Goal: Task Accomplishment & Management: Use online tool/utility

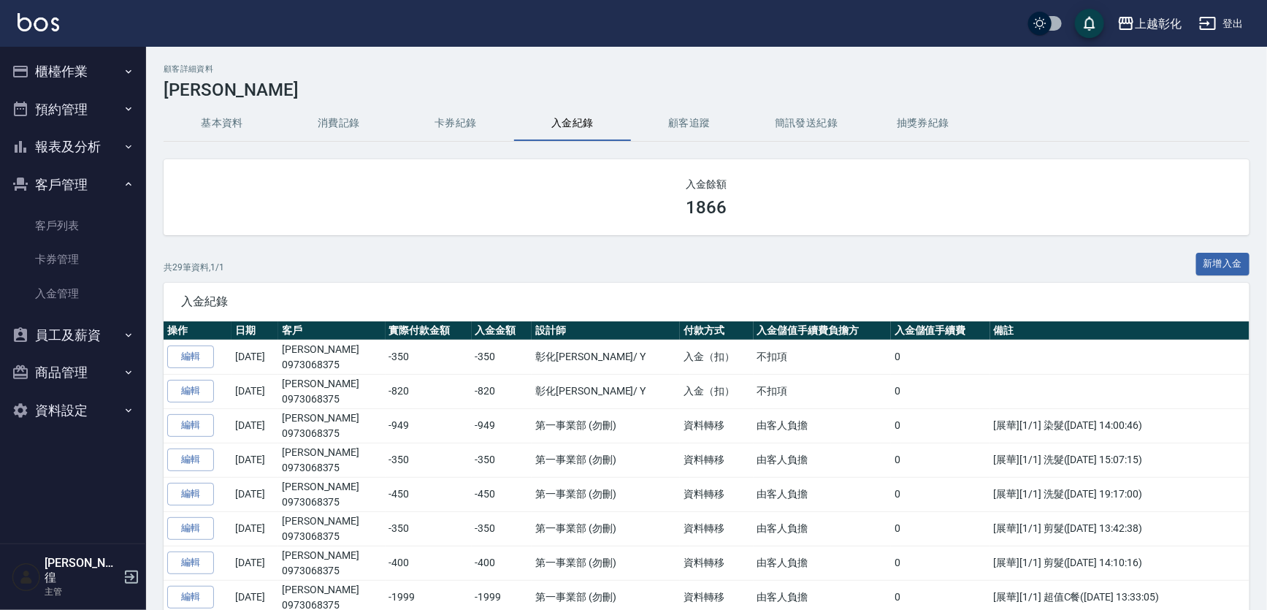
click at [118, 81] on button "櫃檯作業" at bounding box center [73, 72] width 134 height 38
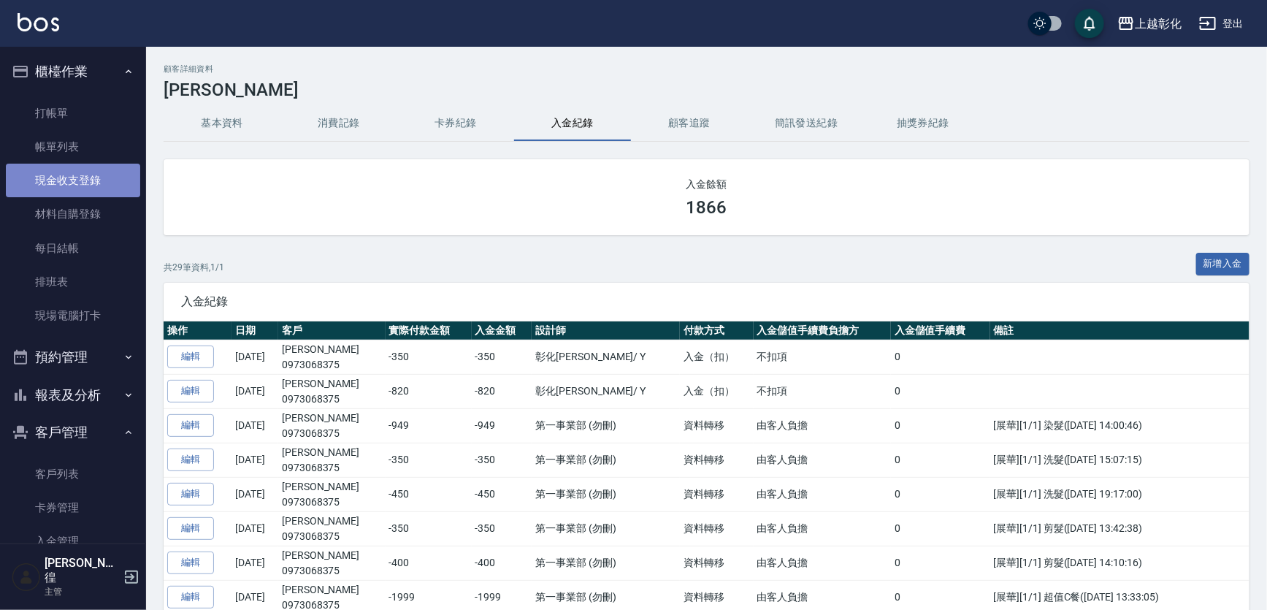
click at [96, 177] on link "現金收支登錄" at bounding box center [73, 181] width 134 height 34
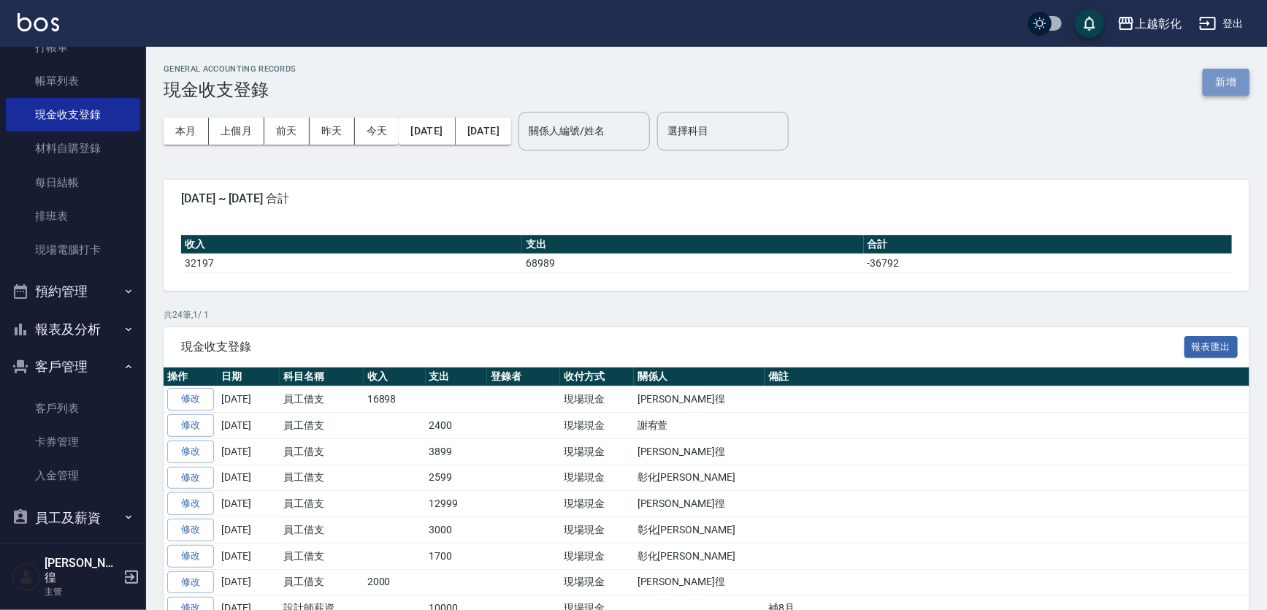
click at [1223, 88] on button "新增" at bounding box center [1226, 82] width 47 height 27
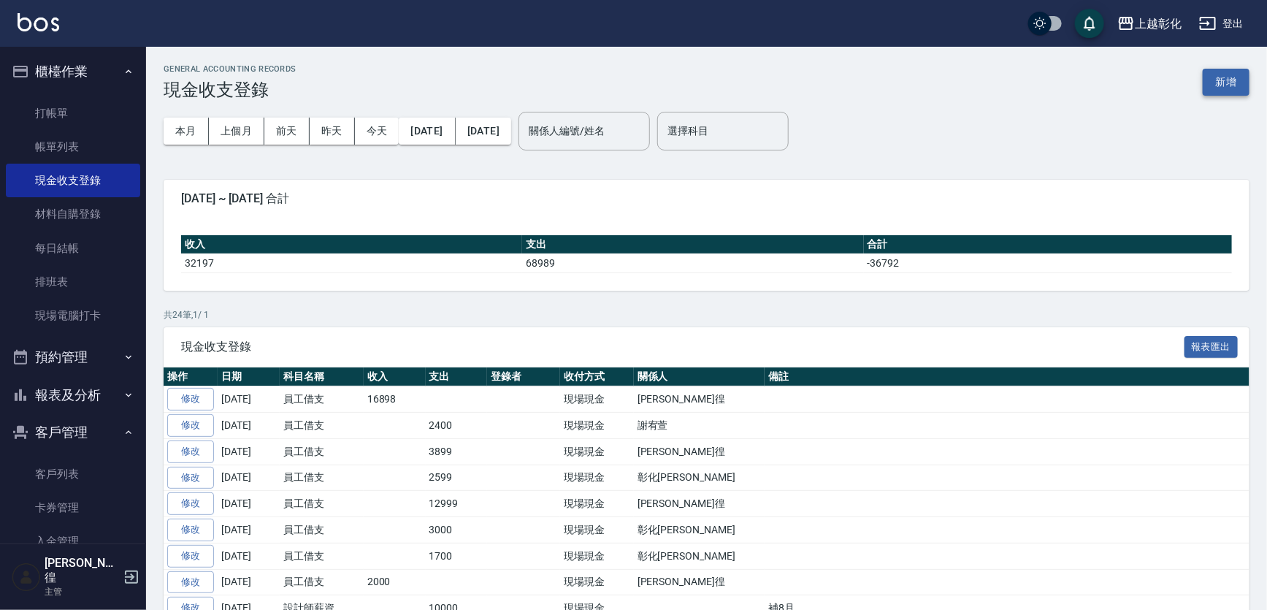
click at [1220, 85] on button "新增" at bounding box center [1226, 82] width 47 height 27
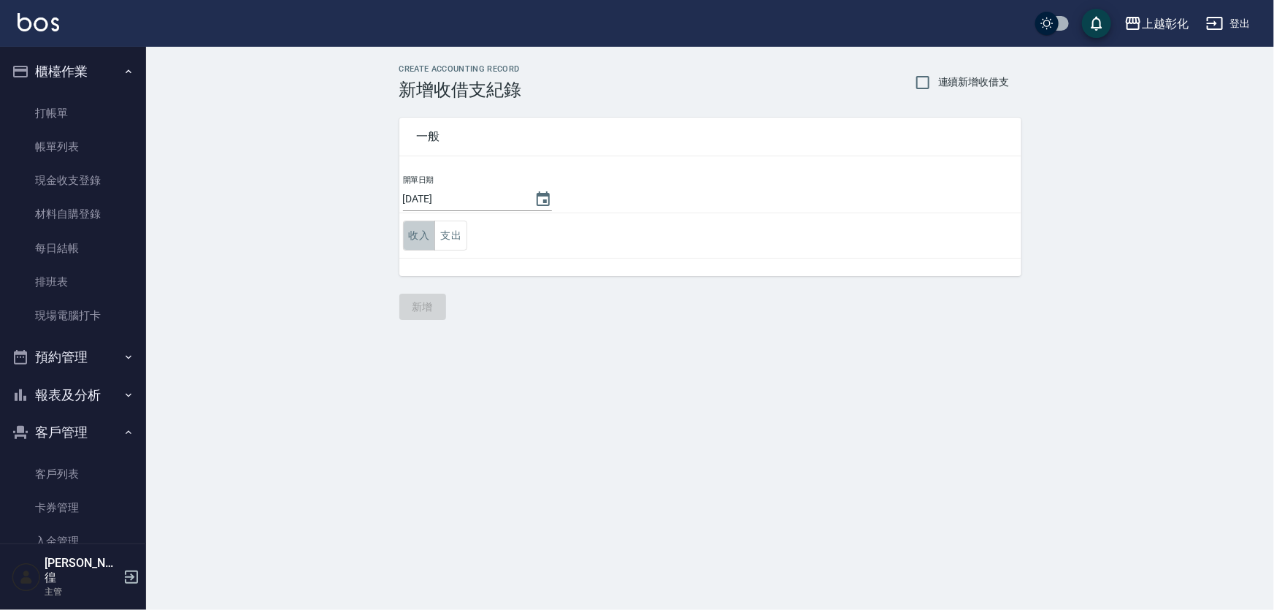
click at [425, 240] on button "收入" at bounding box center [419, 236] width 33 height 30
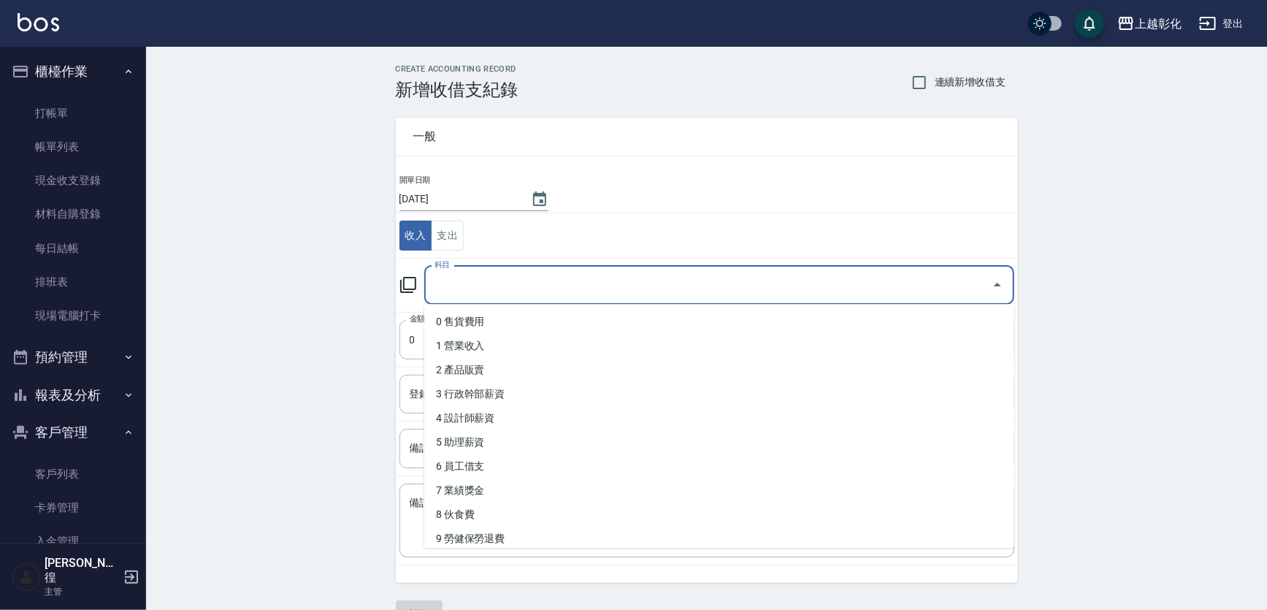
drag, startPoint x: 451, startPoint y: 292, endPoint x: 443, endPoint y: 294, distance: 8.9
click at [443, 294] on input "科目" at bounding box center [708, 285] width 555 height 26
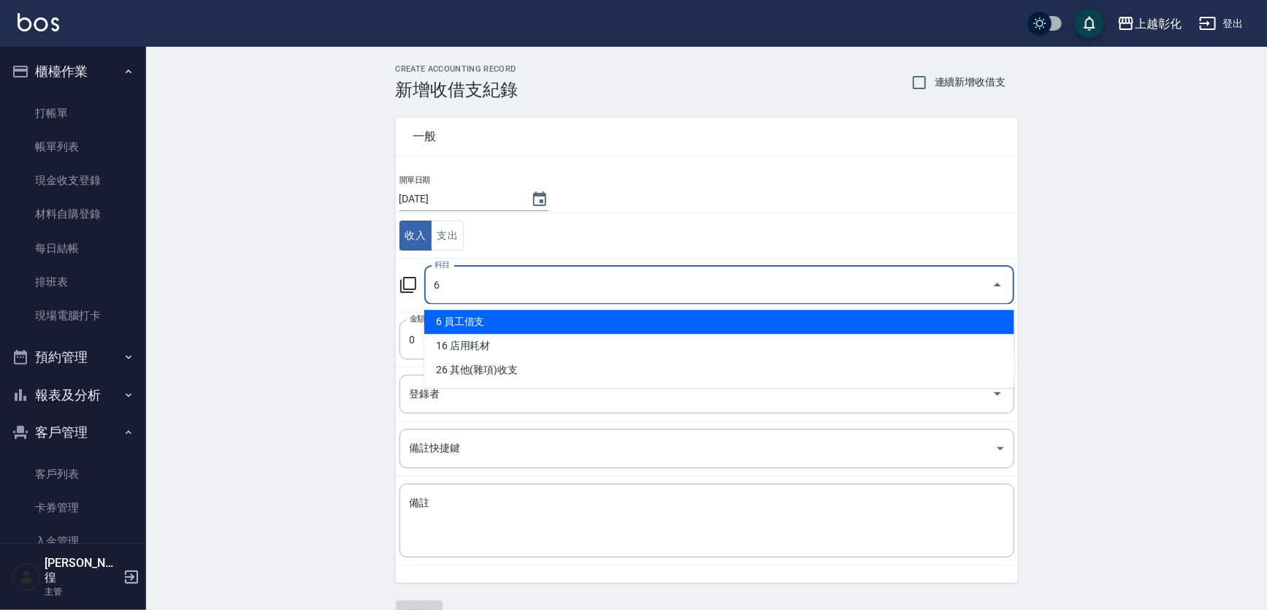
click at [453, 328] on li "6 員工借支" at bounding box center [719, 322] width 590 height 24
type input "6 員工借支"
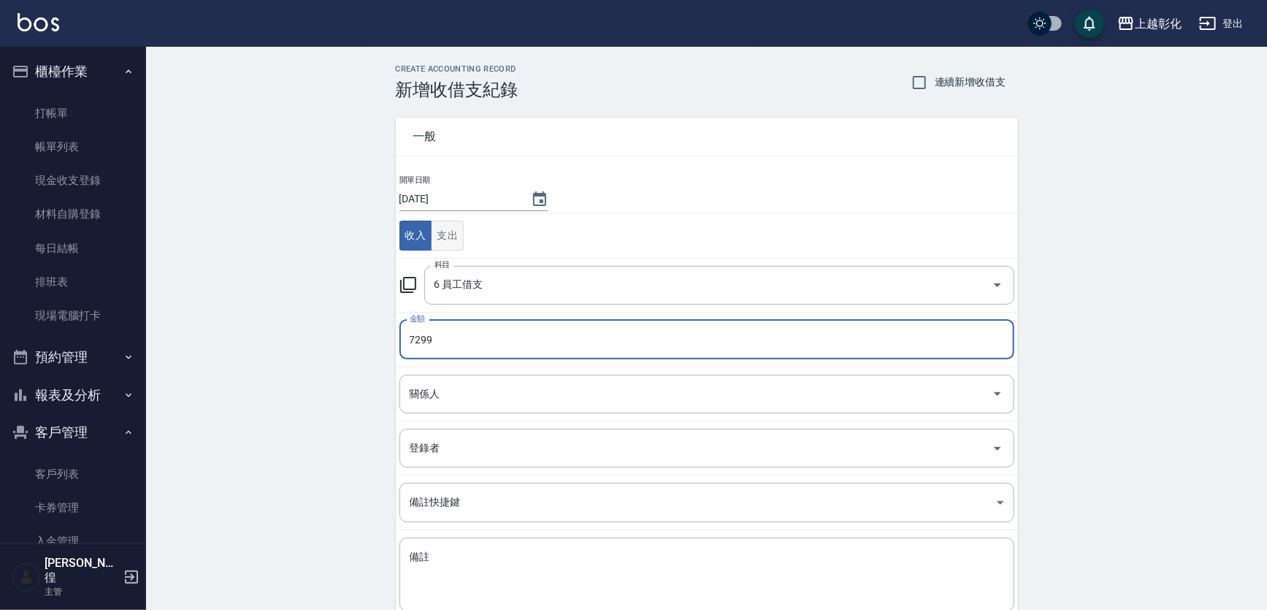
type input "7299"
click at [451, 239] on button "支出" at bounding box center [447, 236] width 33 height 30
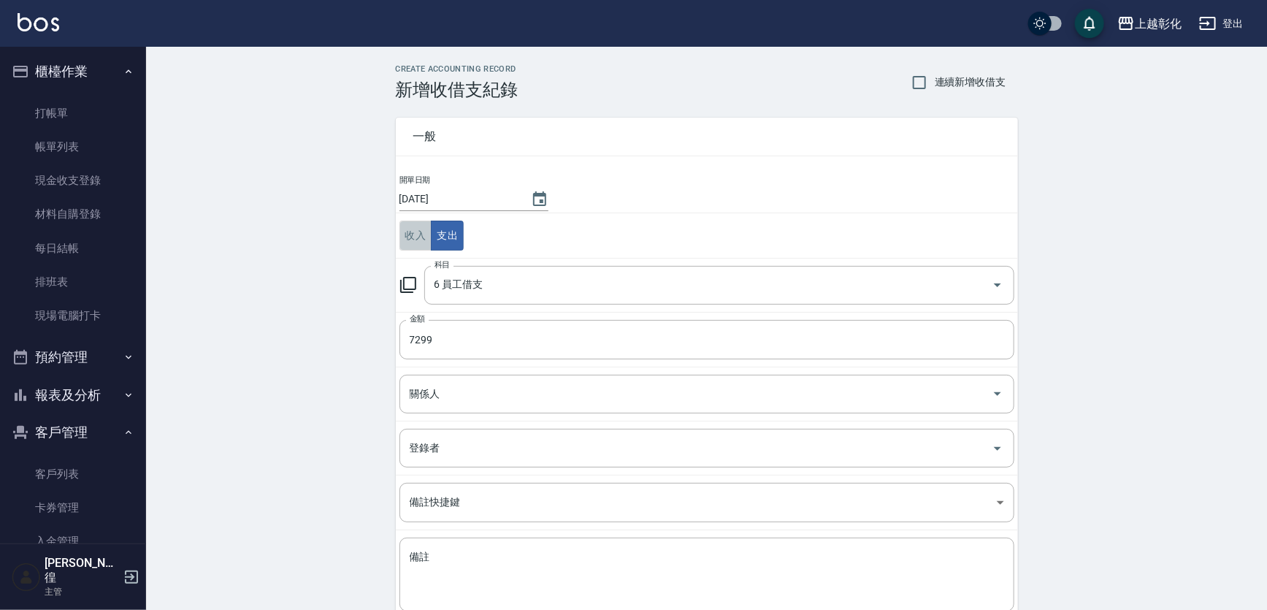
click at [412, 247] on button "收入" at bounding box center [415, 236] width 33 height 30
click at [477, 391] on input "關係人" at bounding box center [696, 394] width 580 height 26
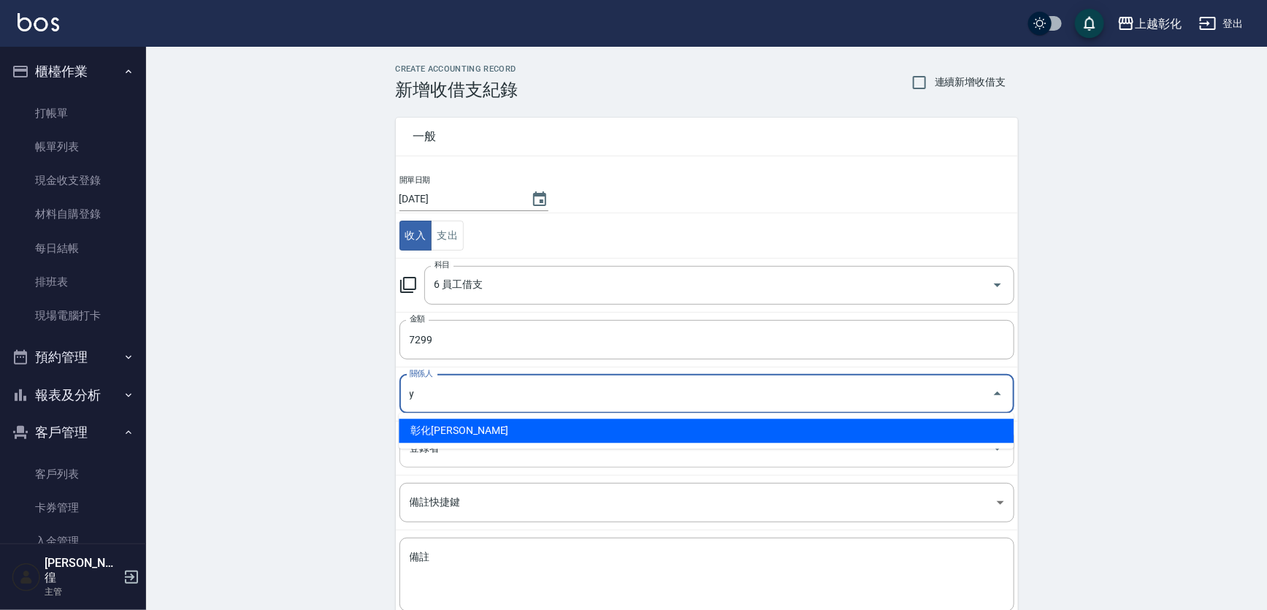
click at [462, 436] on li "彰化[PERSON_NAME]" at bounding box center [706, 430] width 615 height 24
type input "彰化[PERSON_NAME]"
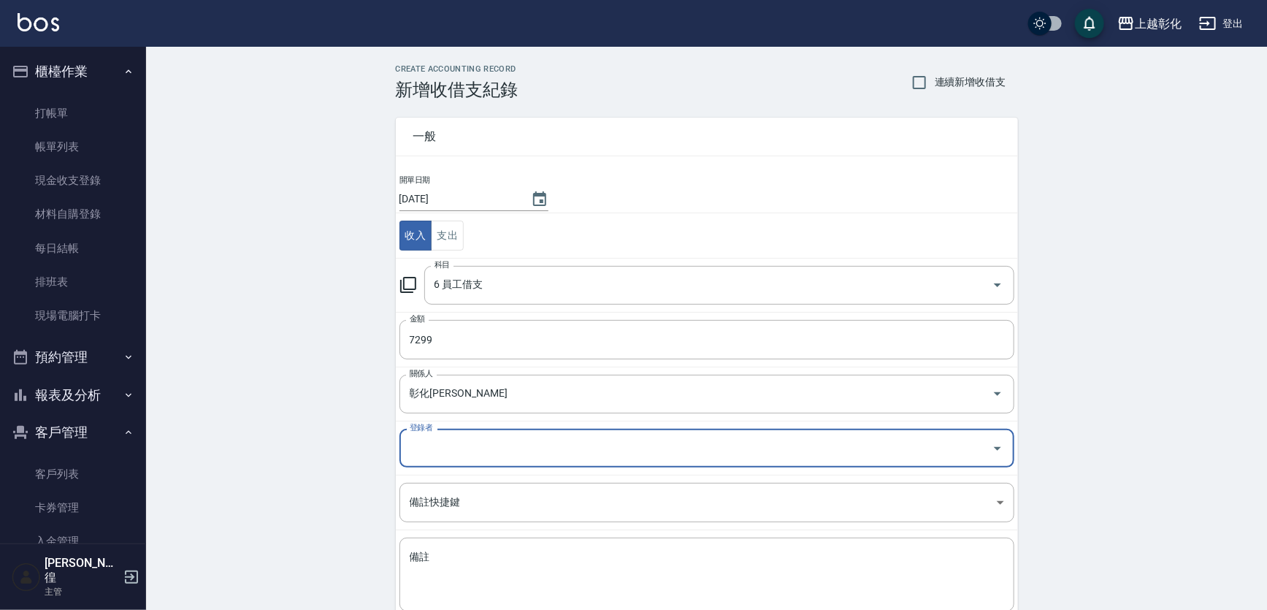
click at [456, 456] on input "登錄者" at bounding box center [696, 448] width 580 height 26
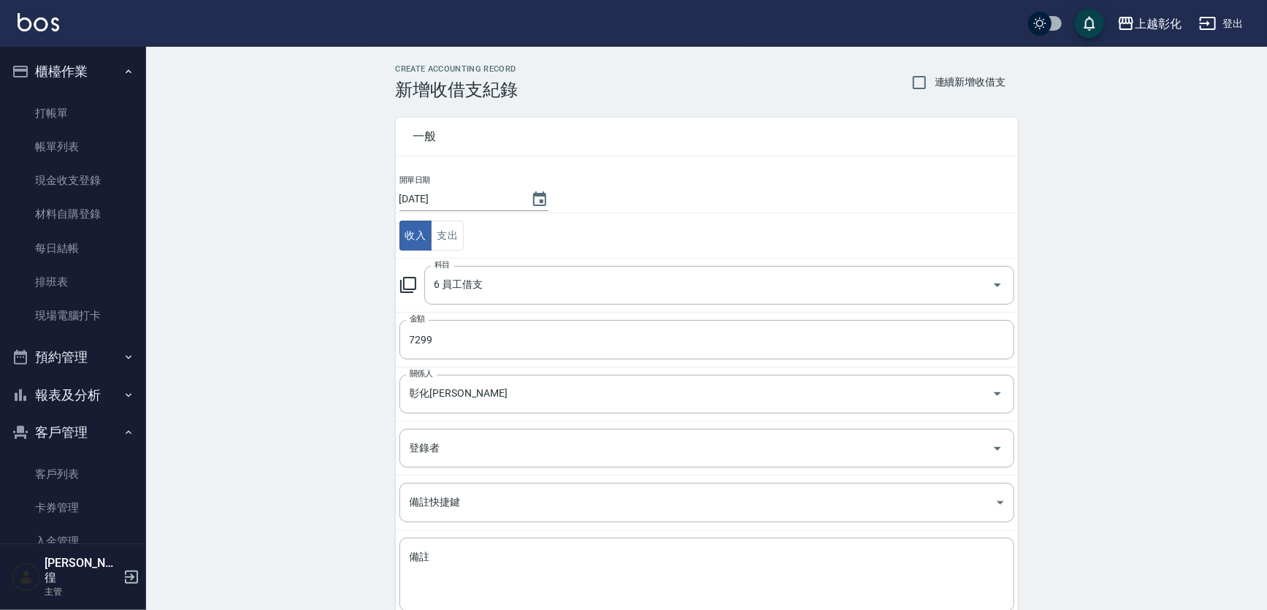
click at [275, 408] on div "CREATE ACCOUNTING RECORD 新增收借支紀錄 連續新增收借支 一般 開單日期 [DATE] 收入 支出 科目 6 員工借支 科目 金額 7…" at bounding box center [706, 373] width 1121 height 652
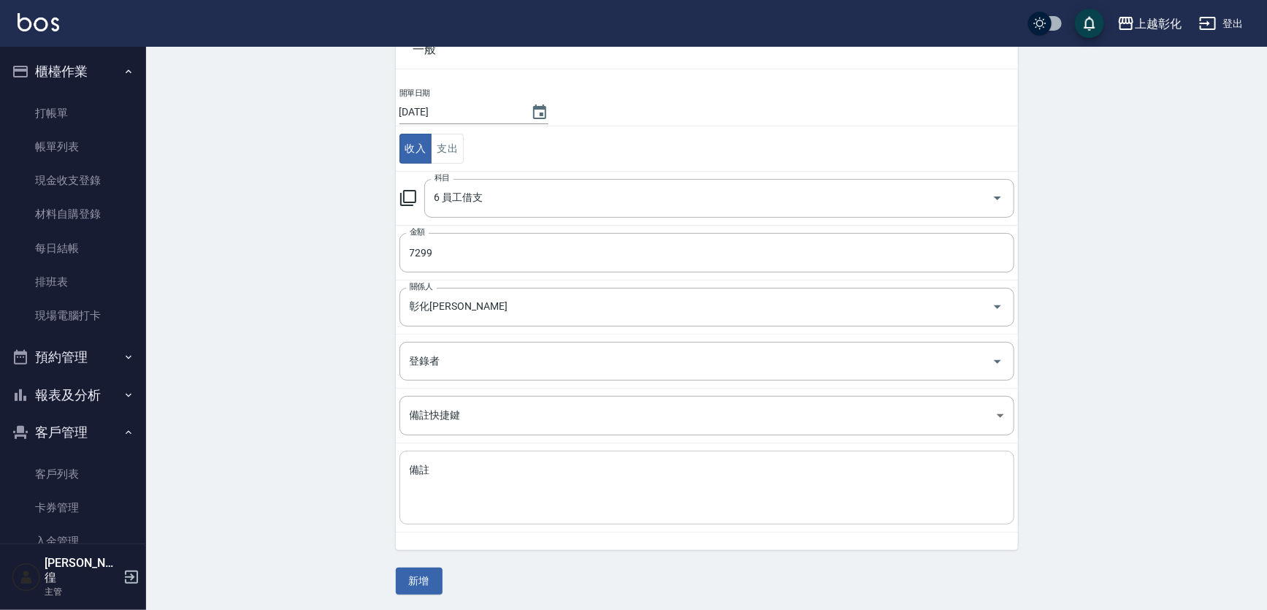
scroll to position [88, 0]
click at [381, 586] on div "CREATE ACCOUNTING RECORD 新增收借支紀錄 連續新增收借支 一般 開單日期 [DATE] 收入 支出 科目 6 員工借支 科目 金額 7…" at bounding box center [706, 285] width 657 height 617
click at [413, 585] on button "新增" at bounding box center [419, 580] width 47 height 27
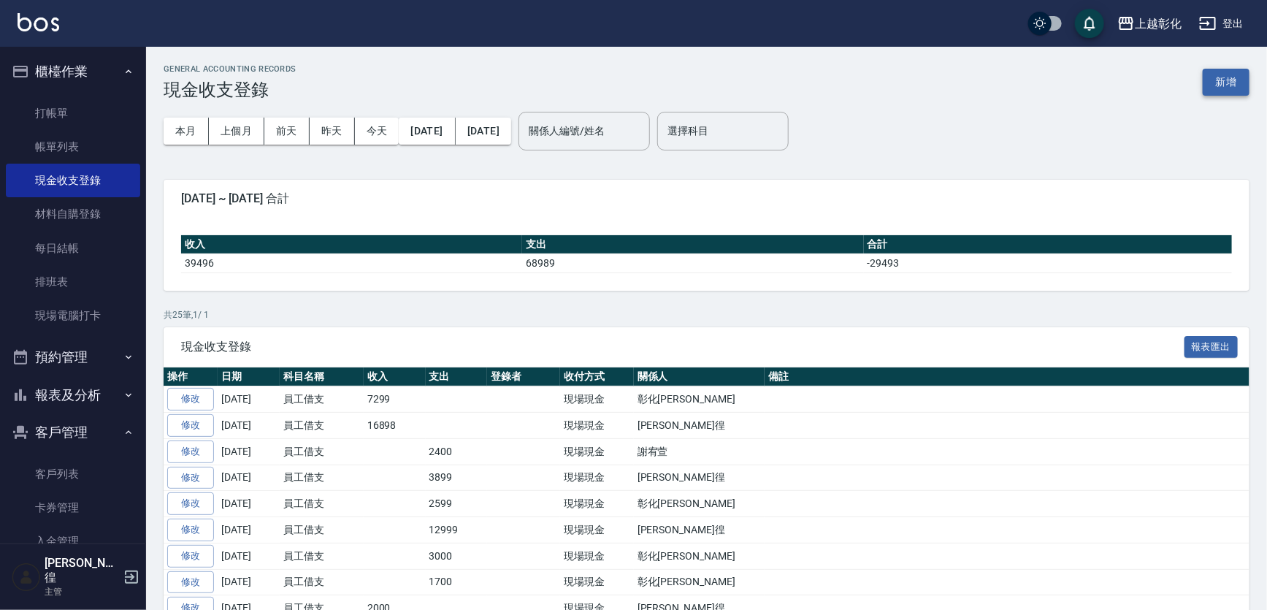
click at [1236, 88] on button "新增" at bounding box center [1226, 82] width 47 height 27
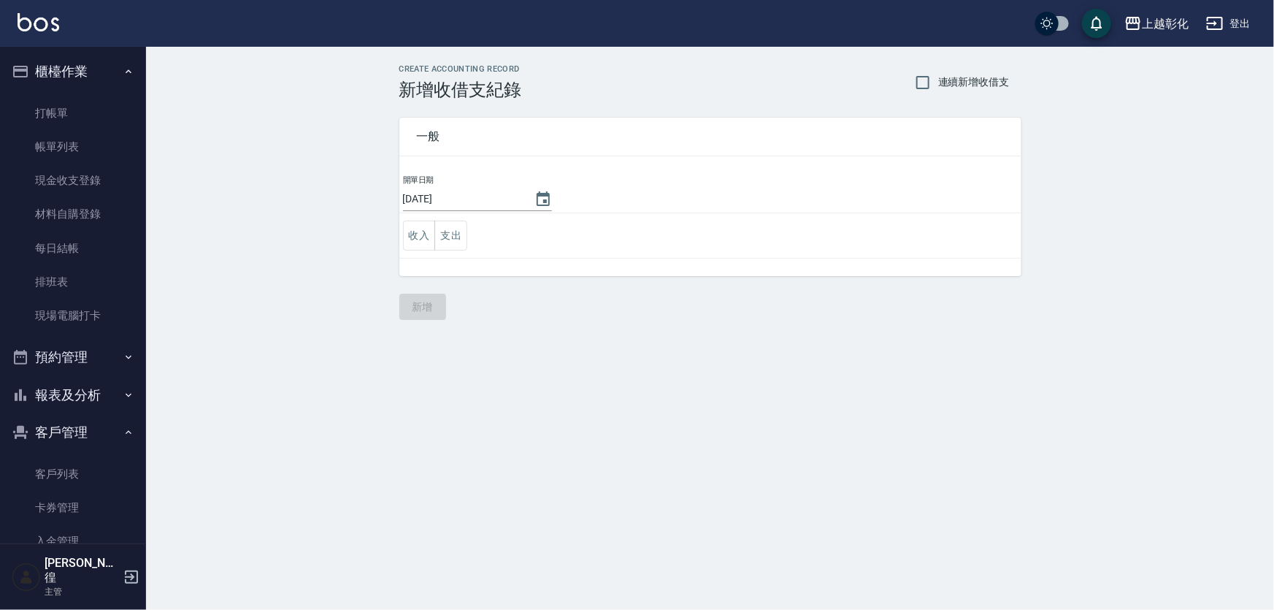
click at [423, 258] on div "開單日期 [DATE] 收入 支出" at bounding box center [710, 225] width 622 height 102
click at [426, 245] on button "收入" at bounding box center [419, 236] width 33 height 30
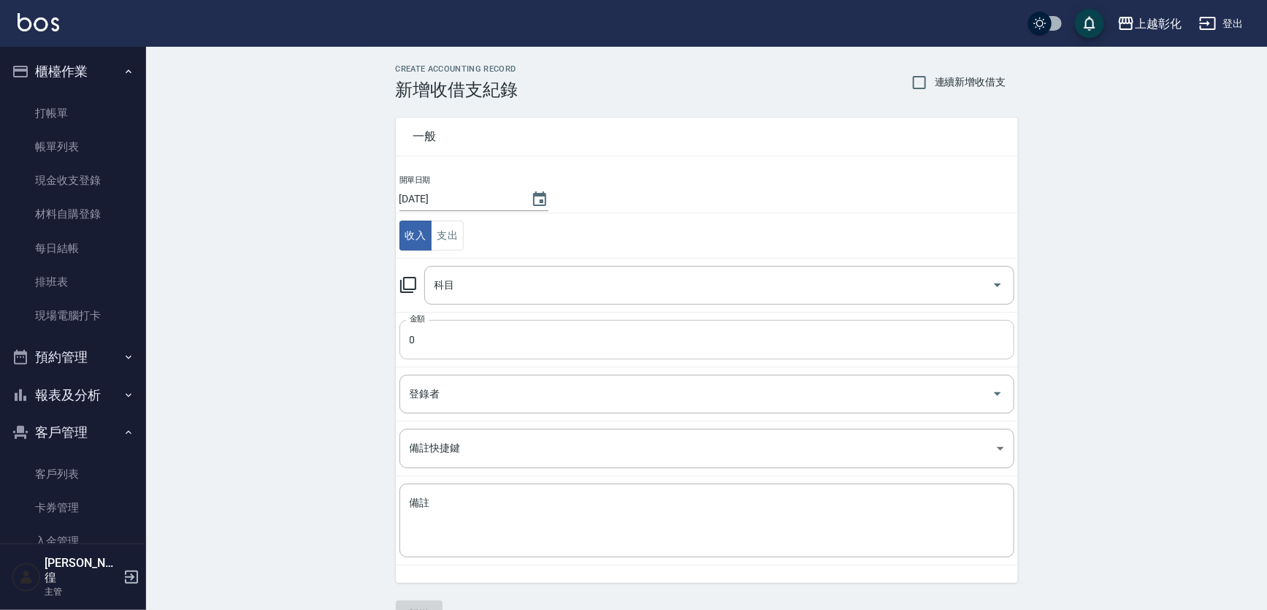
click at [448, 335] on input "0" at bounding box center [706, 339] width 615 height 39
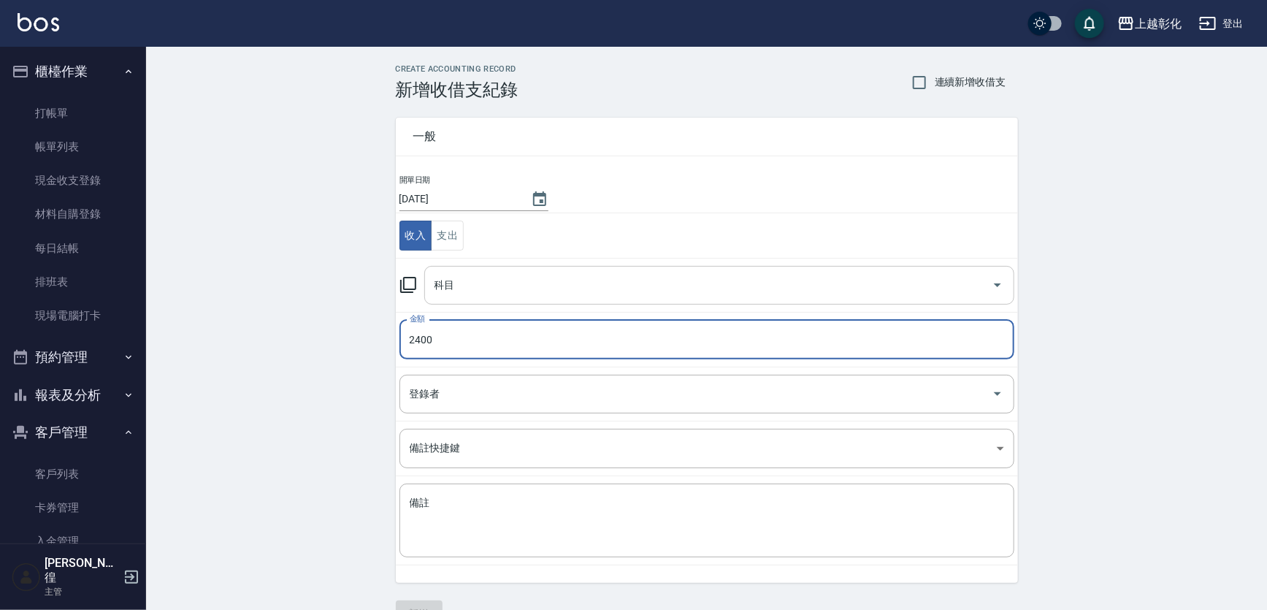
type input "2400"
click at [460, 291] on input "科目" at bounding box center [708, 285] width 555 height 26
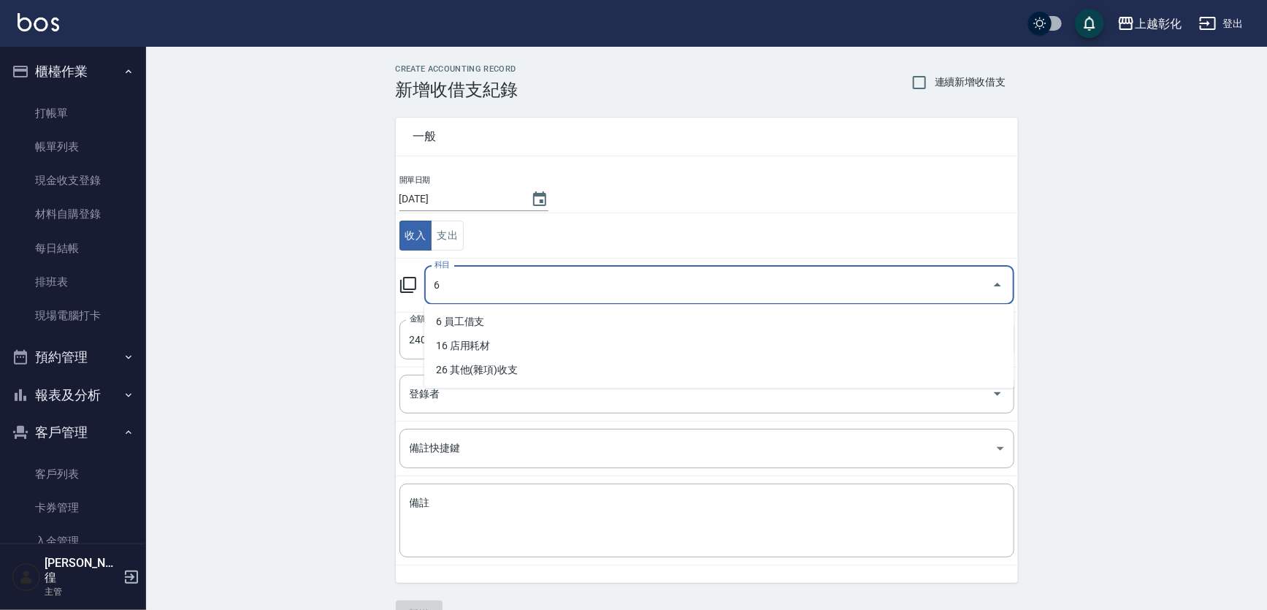
click at [466, 306] on ul "6 員工借支 16 店用耗材 26 其他(雜項)收支" at bounding box center [719, 346] width 590 height 84
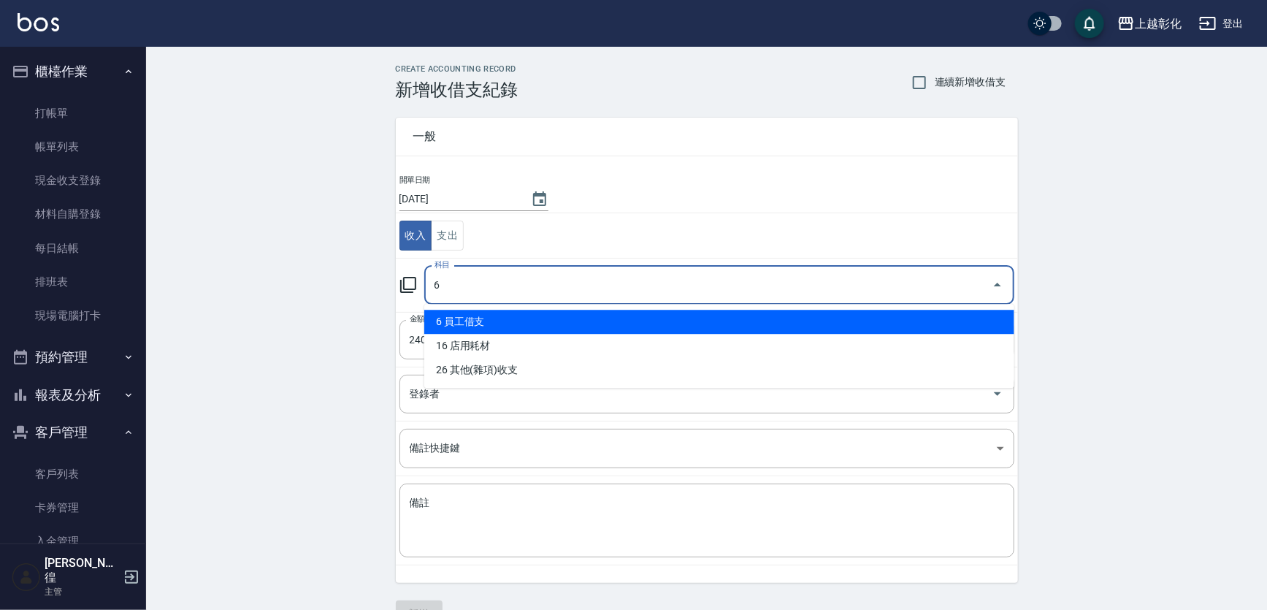
click at [466, 310] on li "6 員工借支" at bounding box center [719, 322] width 590 height 24
type input "6 員工借支"
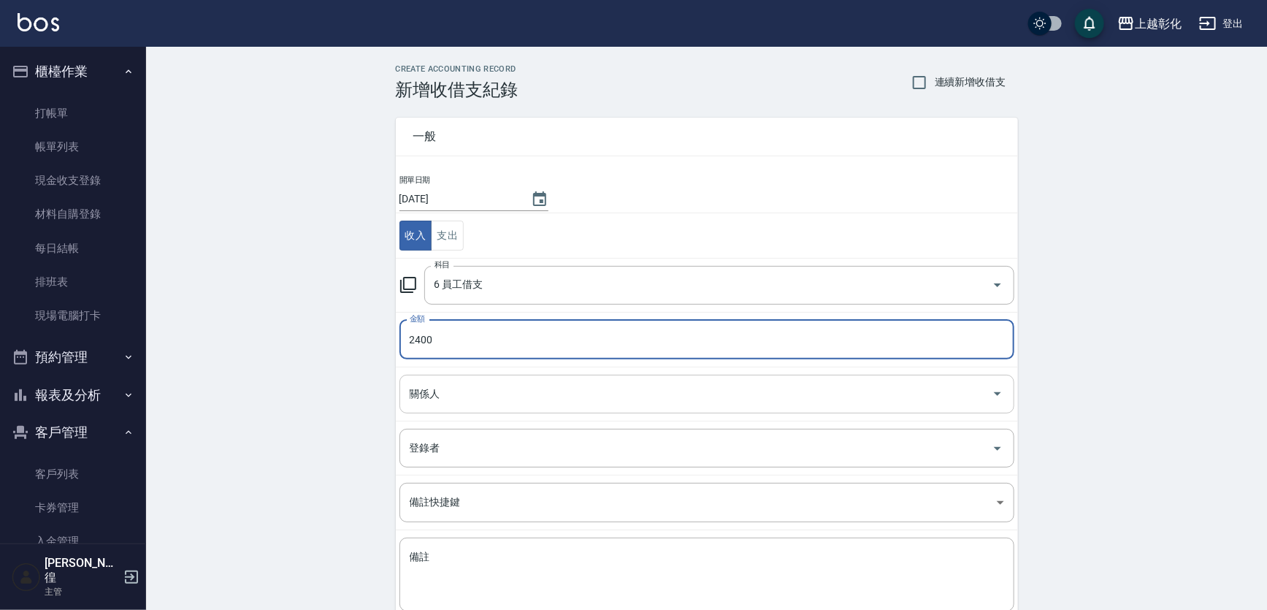
click at [453, 384] on input "關係人" at bounding box center [696, 394] width 580 height 26
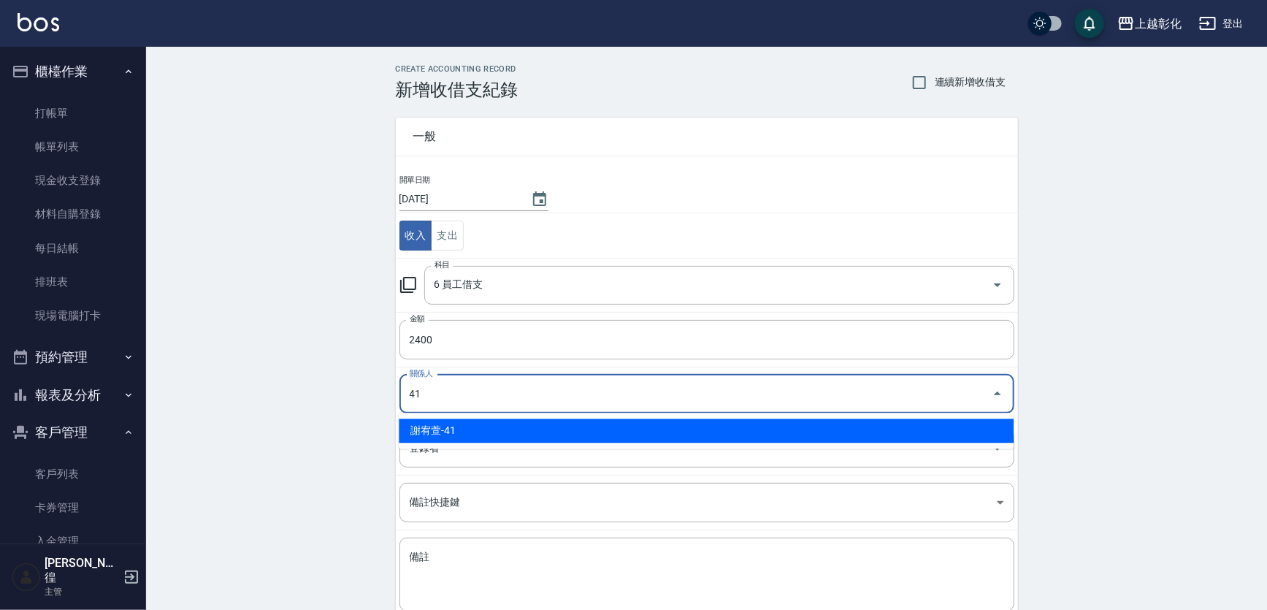
type input "謝宥萱-41"
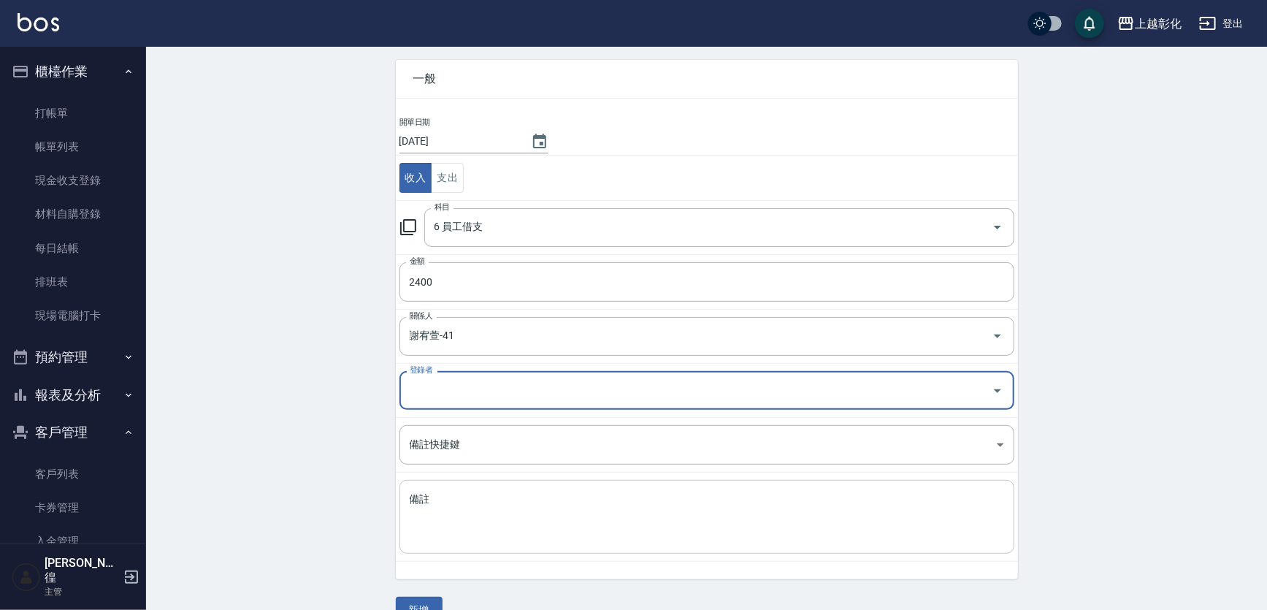
scroll to position [88, 0]
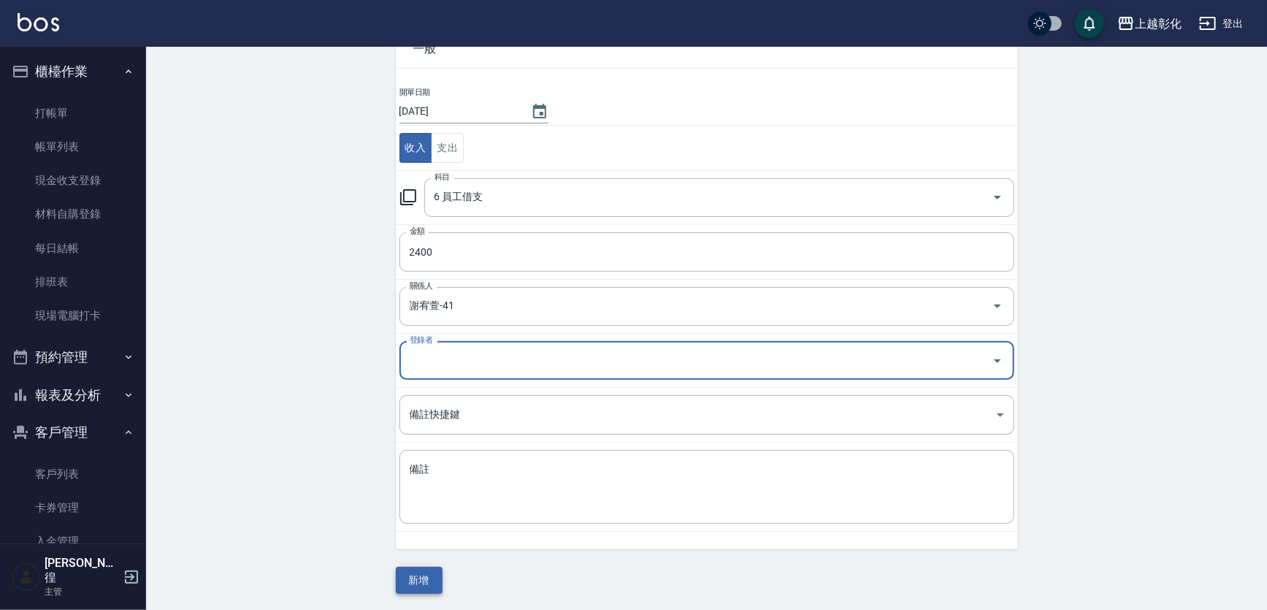
click at [432, 569] on button "新增" at bounding box center [419, 580] width 47 height 27
